Goal: Go to known website: Go to known website

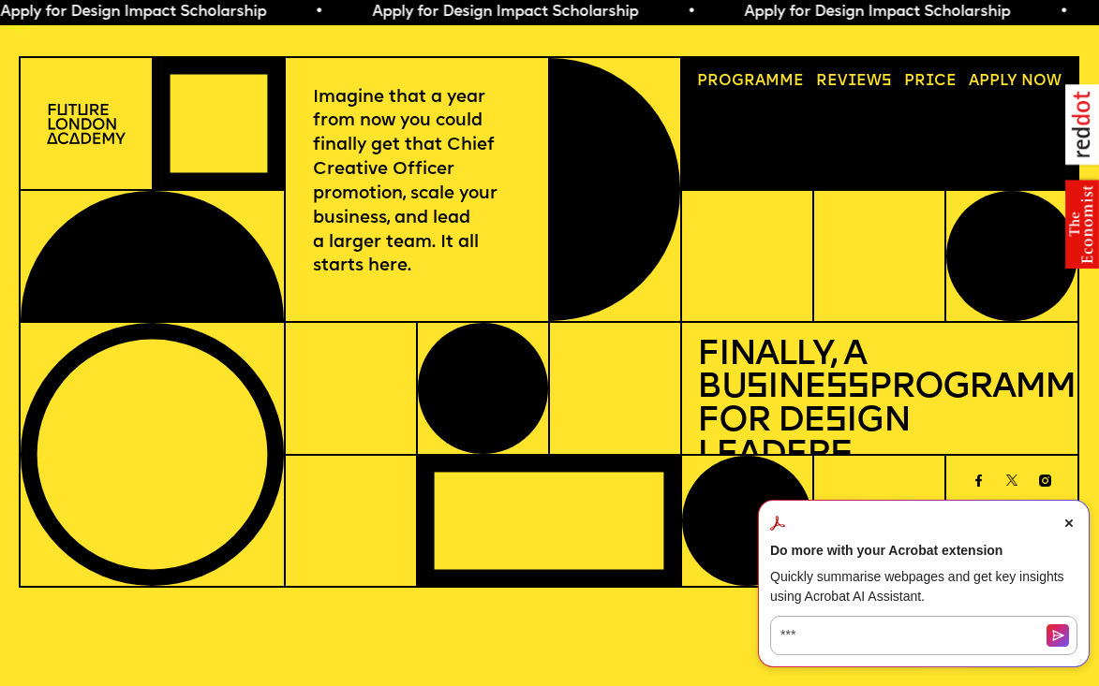
click at [619, 8] on span "Apply for Design Impact Scholarship • Apply for Design Impact Scholarship • App…" at bounding box center [922, 12] width 1861 height 15
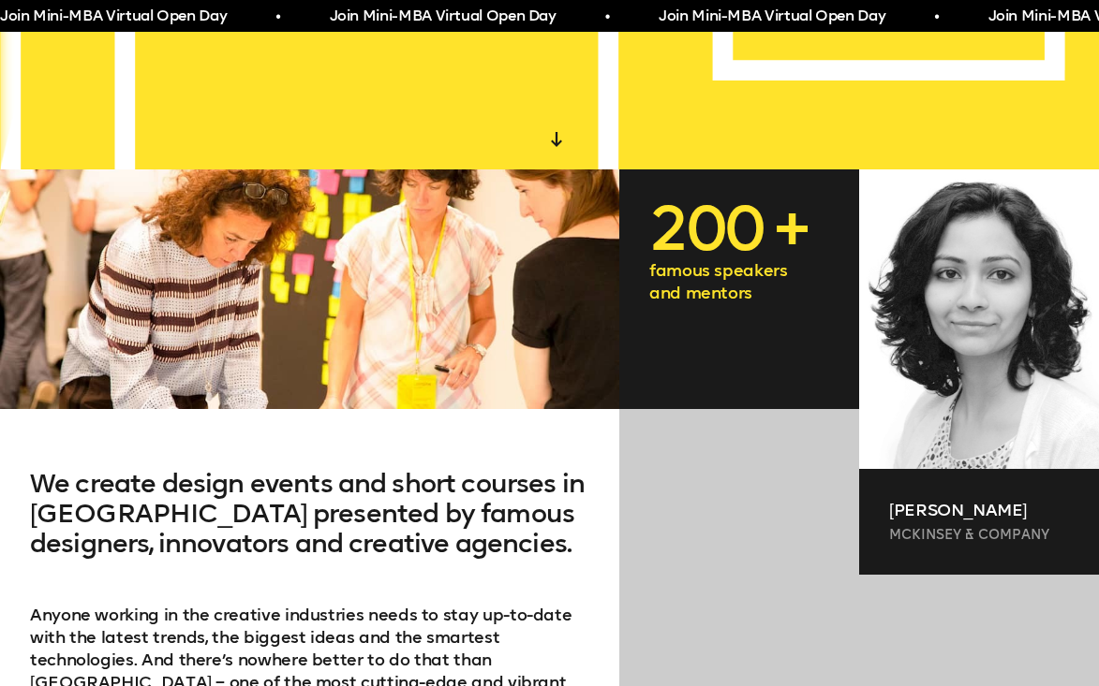
scroll to position [646, 0]
